Goal: Transaction & Acquisition: Purchase product/service

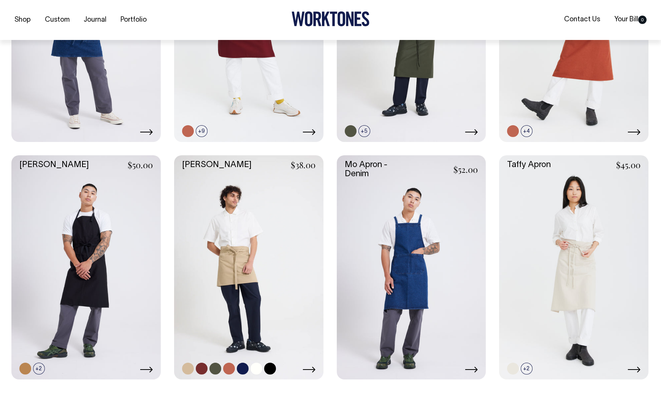
scroll to position [316, 0]
click at [218, 368] on link at bounding box center [216, 368] width 12 height 12
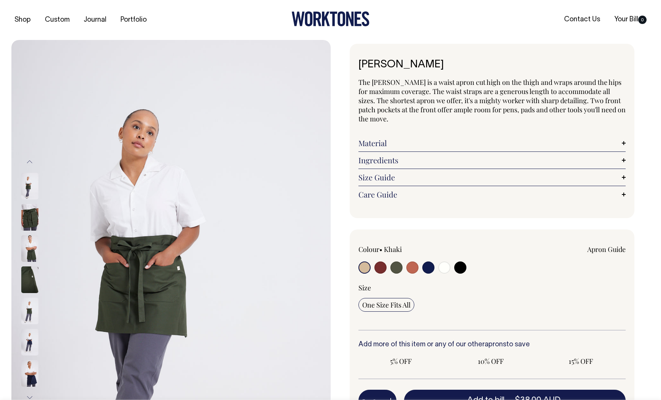
radio input "true"
select select "Olive"
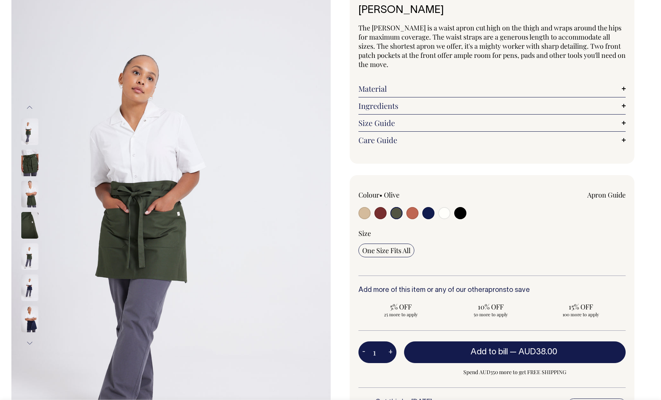
scroll to position [55, 0]
click at [29, 259] on img at bounding box center [29, 256] width 17 height 27
click at [32, 162] on img at bounding box center [29, 162] width 17 height 27
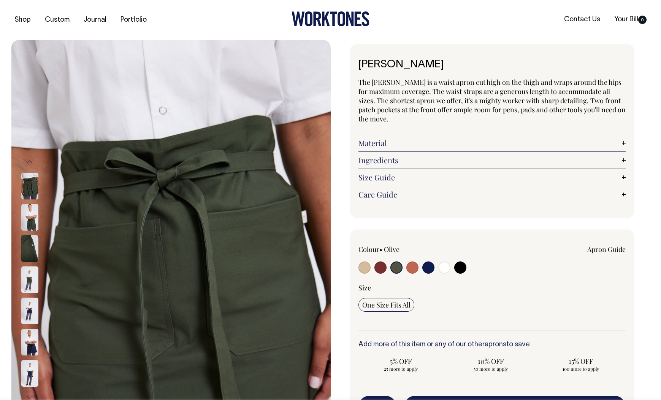
scroll to position [0, 0]
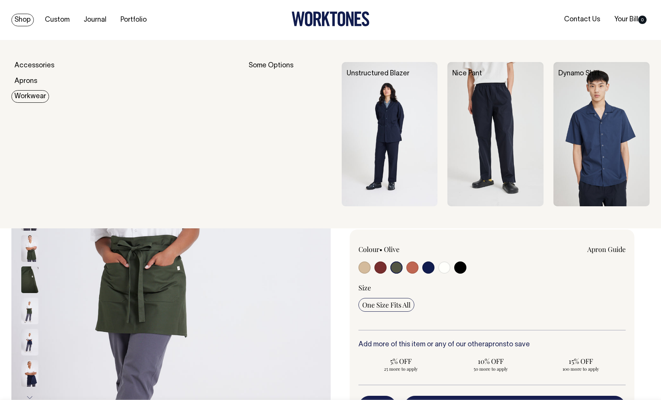
click at [36, 97] on link "Workwear" at bounding box center [30, 96] width 38 height 13
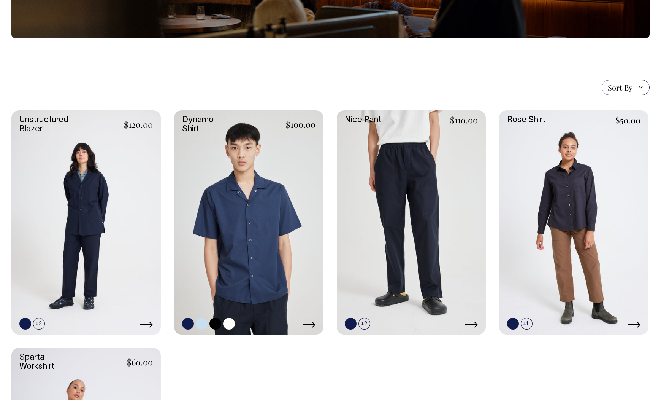
scroll to position [145, 0]
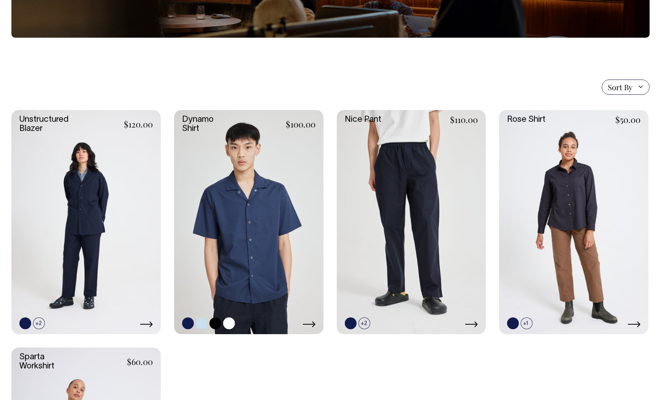
click at [231, 322] on link at bounding box center [229, 323] width 12 height 12
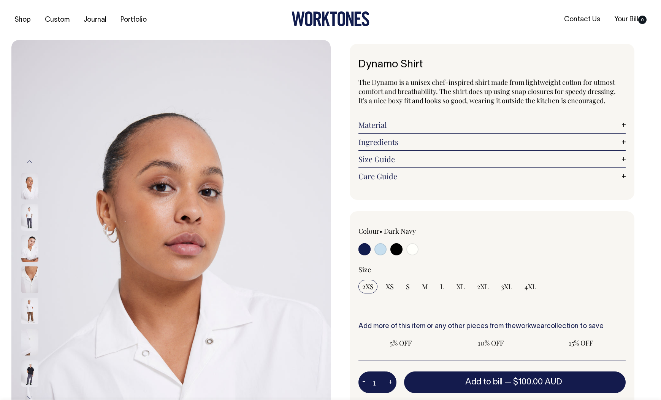
radio input "true"
select select "Off-White"
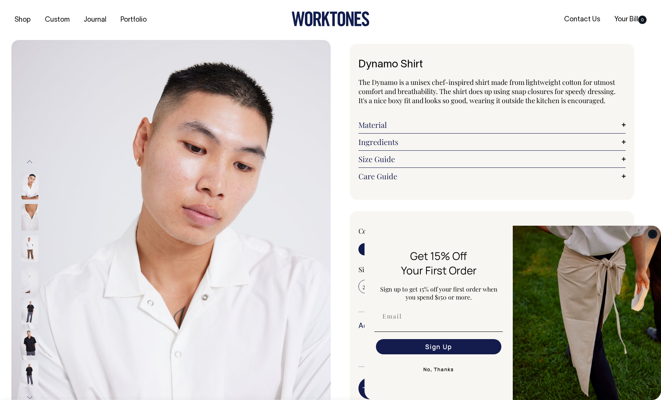
click at [654, 235] on circle "Close dialog" at bounding box center [653, 233] width 9 height 9
